Goal: Check status

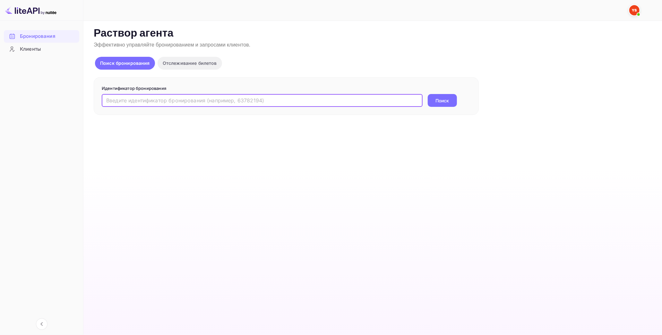
drag, startPoint x: 208, startPoint y: 100, endPoint x: 278, endPoint y: 109, distance: 70.6
click at [208, 100] on input "text" at bounding box center [262, 100] width 321 height 13
paste input "9374539"
type input "9374539"
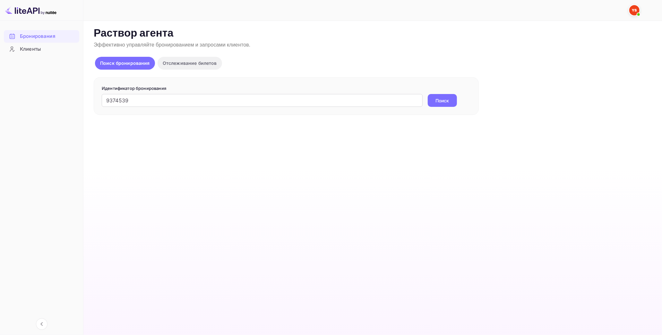
click at [454, 102] on button "Поиск" at bounding box center [442, 100] width 29 height 13
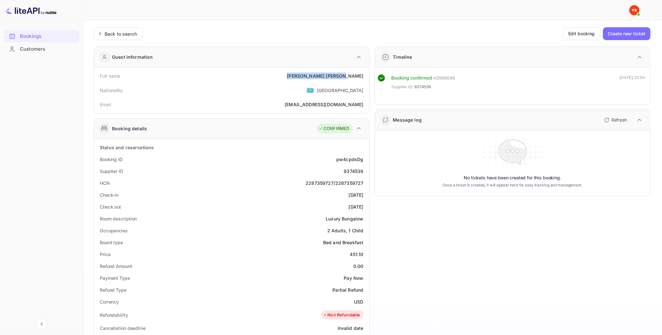
drag, startPoint x: 326, startPoint y: 74, endPoint x: 366, endPoint y: 77, distance: 39.6
click at [366, 77] on div "Full name [PERSON_NAME]" at bounding box center [232, 76] width 270 height 12
copy div "[PERSON_NAME]"
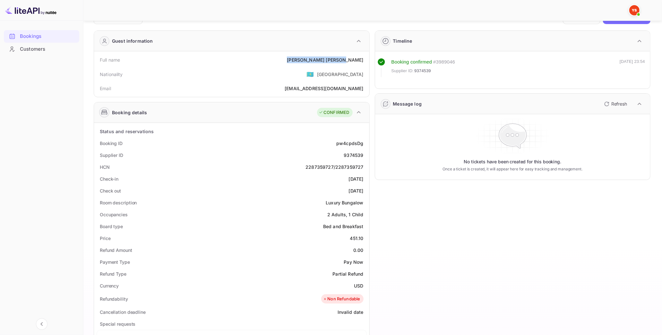
scroll to position [71, 0]
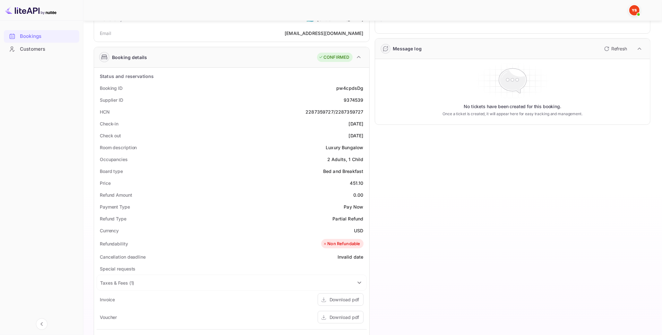
click at [326, 197] on div "Refund Amount 0.00" at bounding box center [232, 195] width 270 height 12
drag, startPoint x: 350, startPoint y: 182, endPoint x: 365, endPoint y: 183, distance: 14.8
click at [365, 183] on div "Price 451.10" at bounding box center [232, 183] width 270 height 12
copy div "451.10"
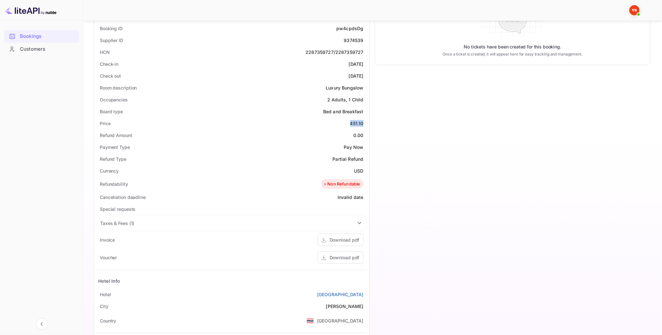
scroll to position [143, 0]
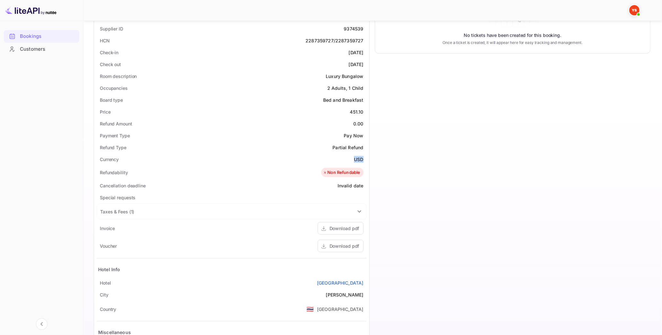
drag, startPoint x: 354, startPoint y: 160, endPoint x: 365, endPoint y: 160, distance: 11.2
click at [365, 160] on div "Currency USD" at bounding box center [232, 159] width 270 height 12
copy ya-tr-span "USD"
